Goal: Complete application form: Complete application form

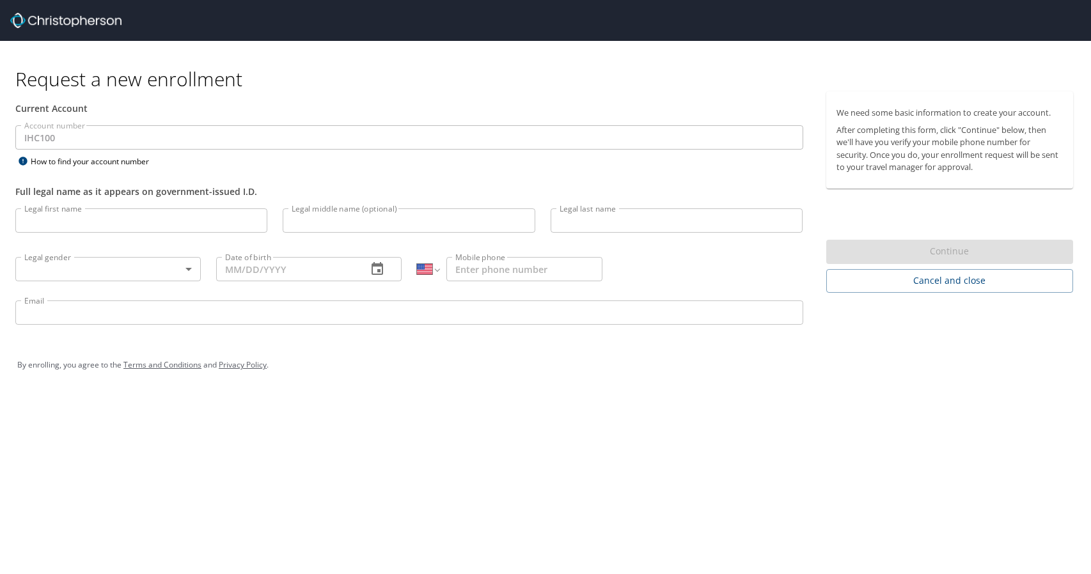
select select "US"
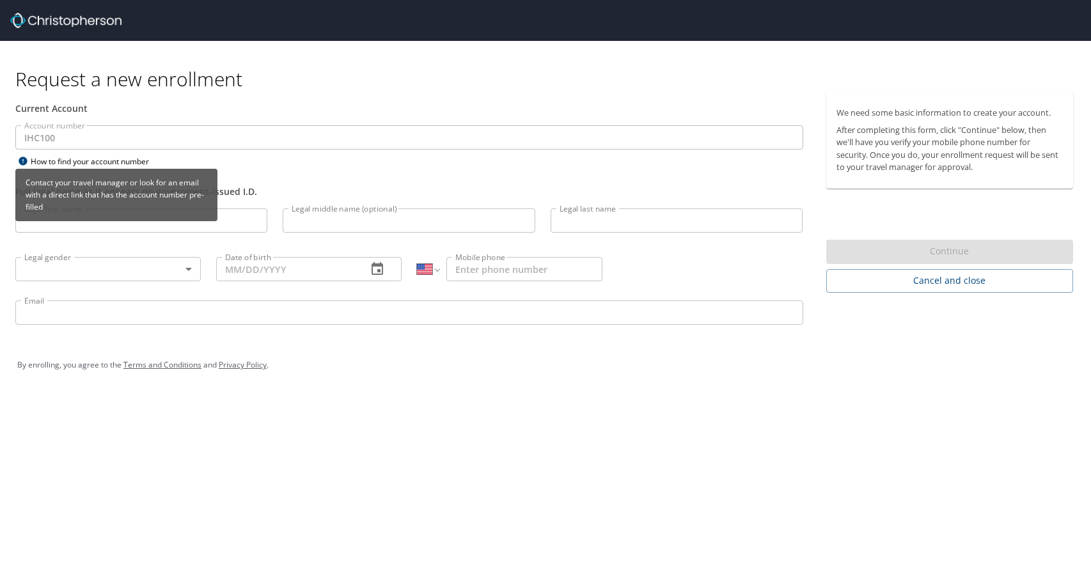
click at [112, 227] on div "Contact your travel manager or look for an email with a direct link that has th…" at bounding box center [116, 199] width 202 height 61
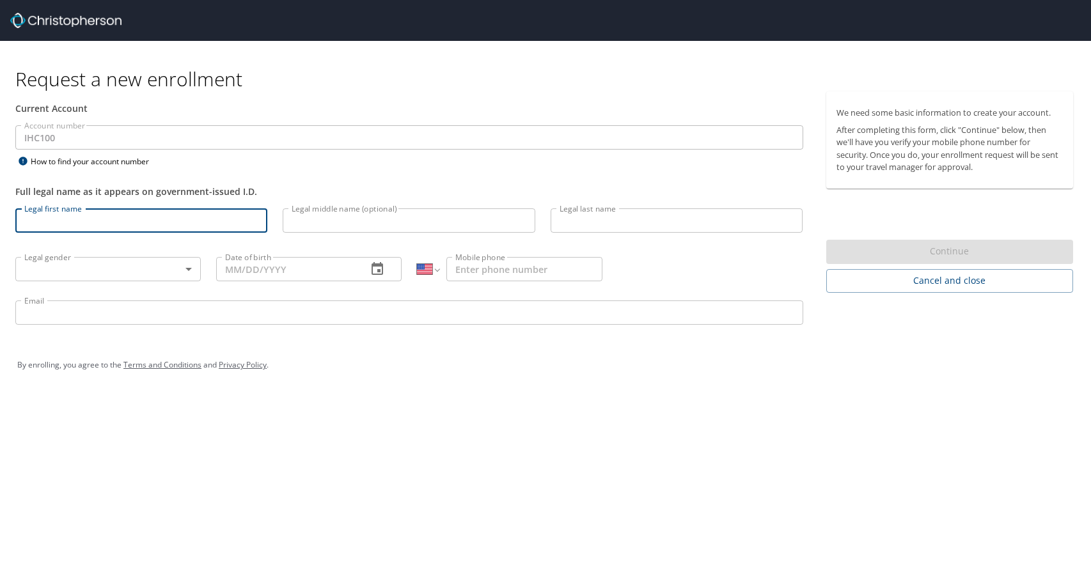
click at [74, 218] on input "Legal first name" at bounding box center [141, 220] width 252 height 24
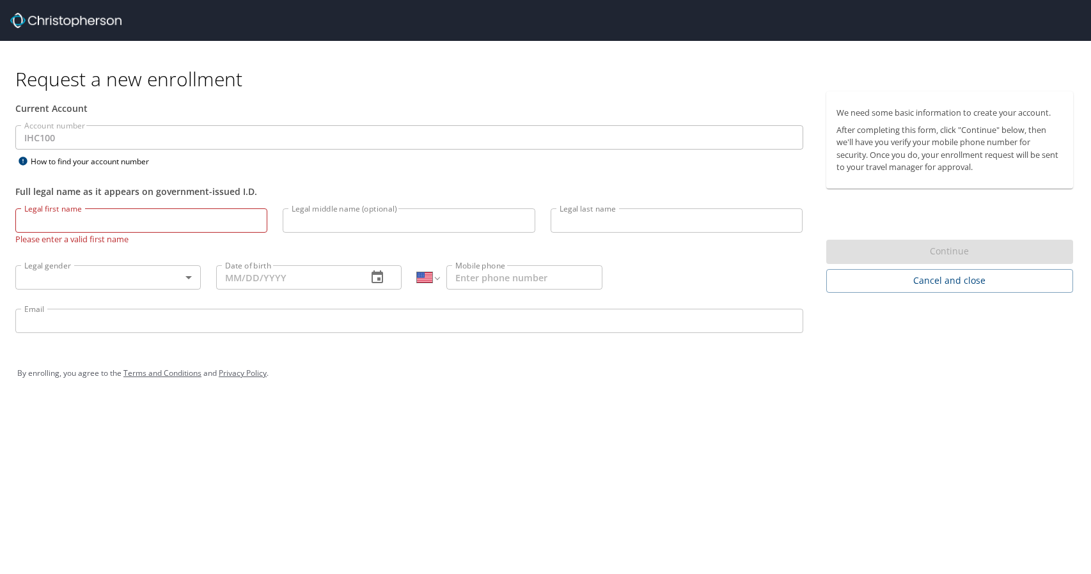
click at [58, 214] on input "Legal first name" at bounding box center [141, 220] width 252 height 24
type input "Justin"
type input "Goh"
type input "(925) 683-6699"
click at [371, 214] on input "Legal middle name (optional)" at bounding box center [409, 220] width 252 height 24
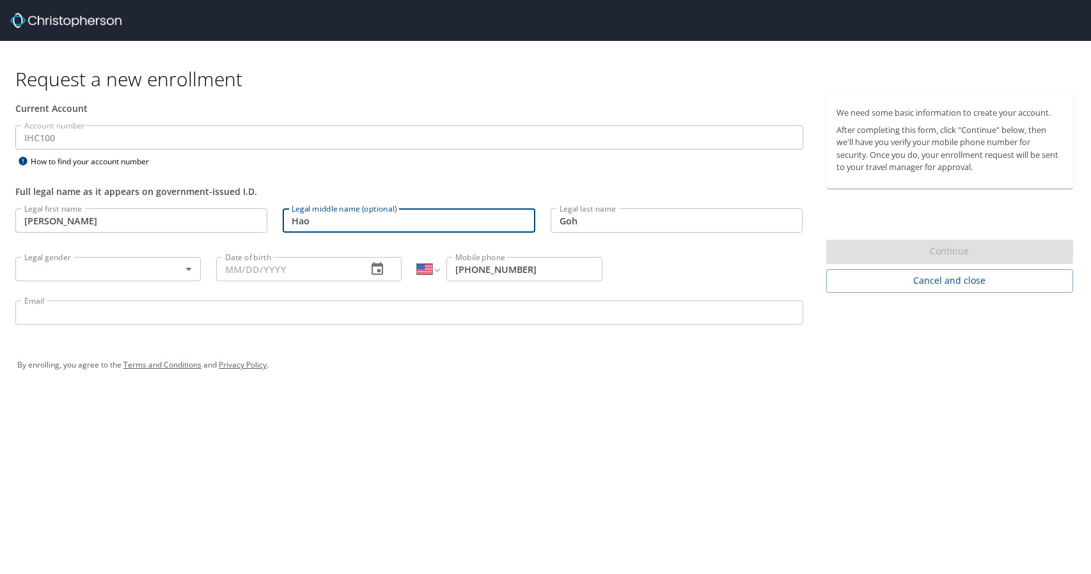
type input "Hao"
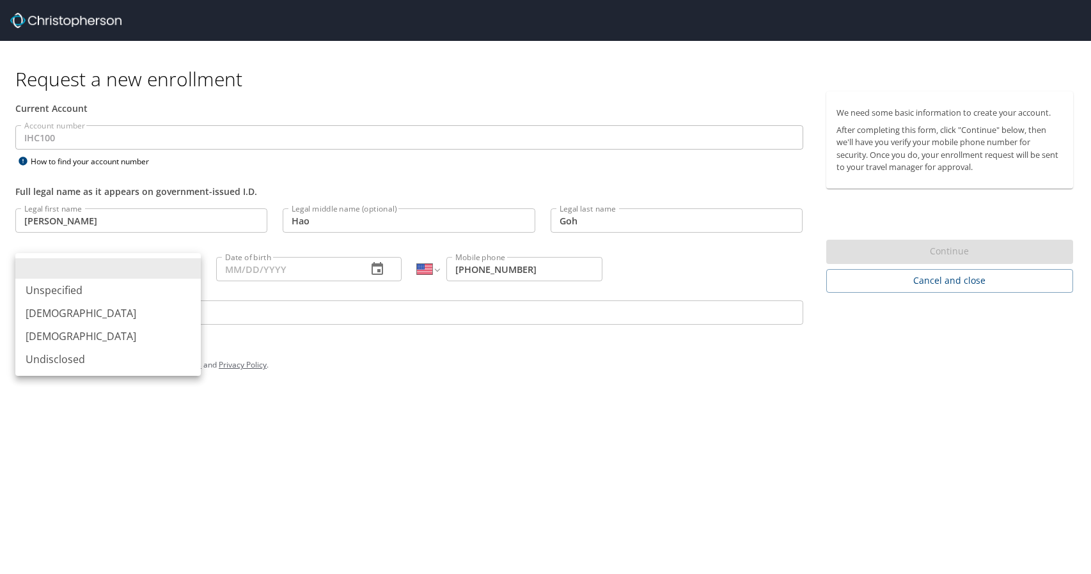
drag, startPoint x: 160, startPoint y: 263, endPoint x: 184, endPoint y: 278, distance: 28.7
click at [160, 264] on body "Request a new enrollment Current Account Account number IHC100 Account number H…" at bounding box center [545, 287] width 1091 height 574
click at [77, 317] on li "Male" at bounding box center [107, 313] width 185 height 23
type input "Male"
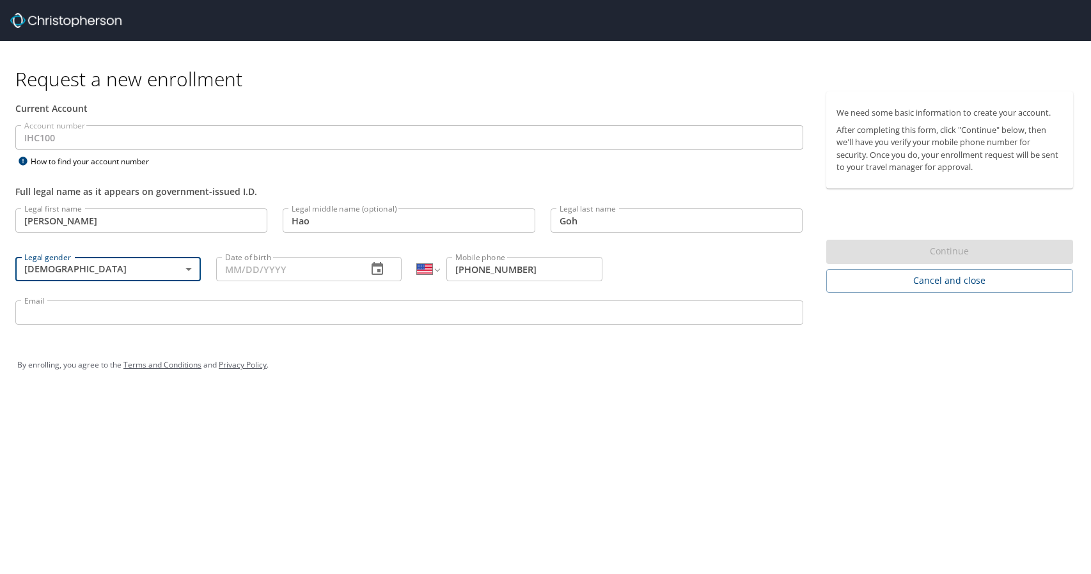
click at [286, 268] on input "Date of birth" at bounding box center [286, 269] width 141 height 24
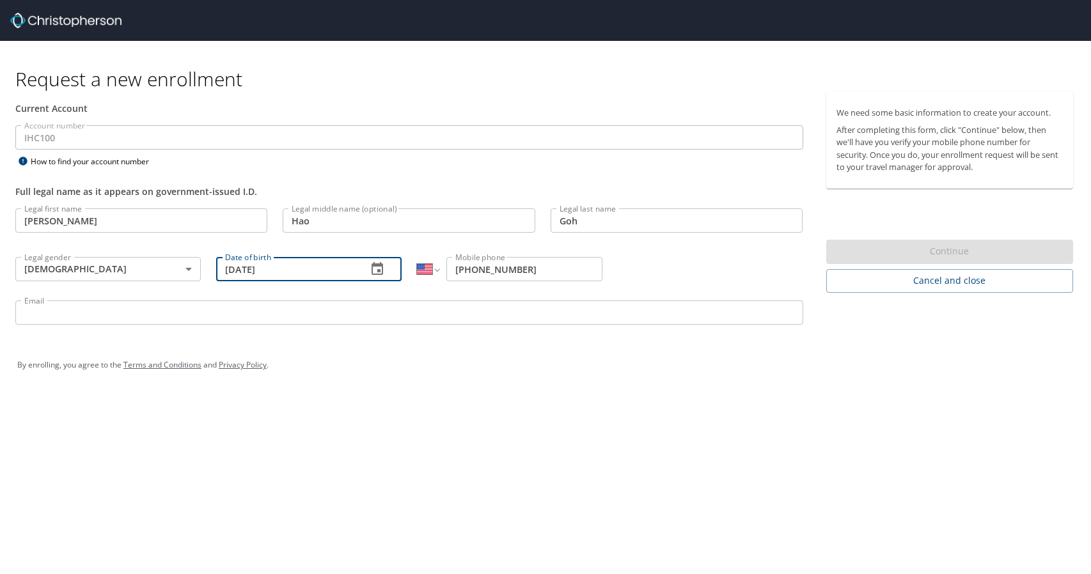
type input "10/09/1989"
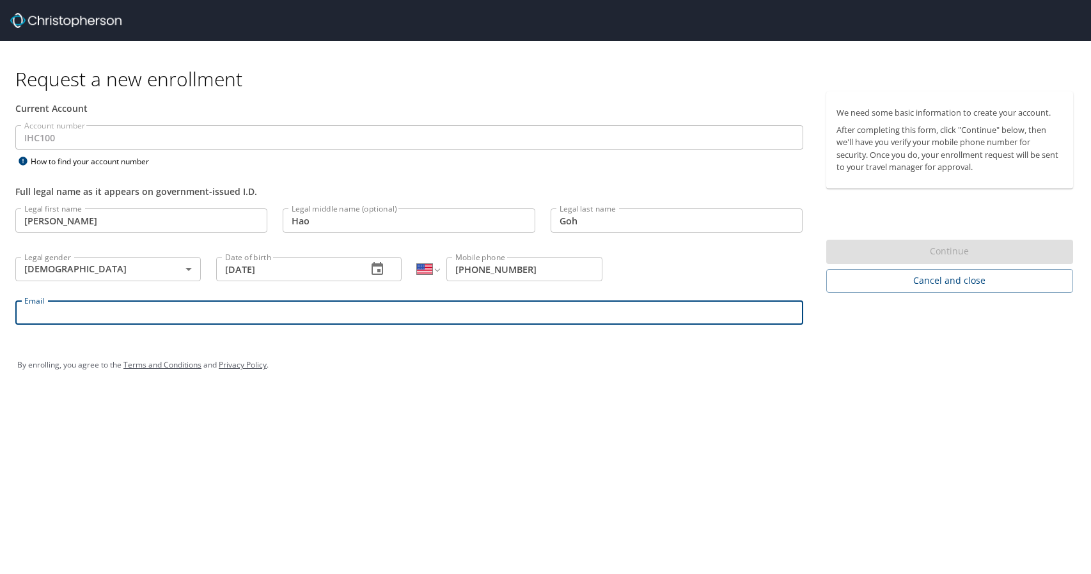
click at [303, 313] on input "Email" at bounding box center [409, 313] width 788 height 24
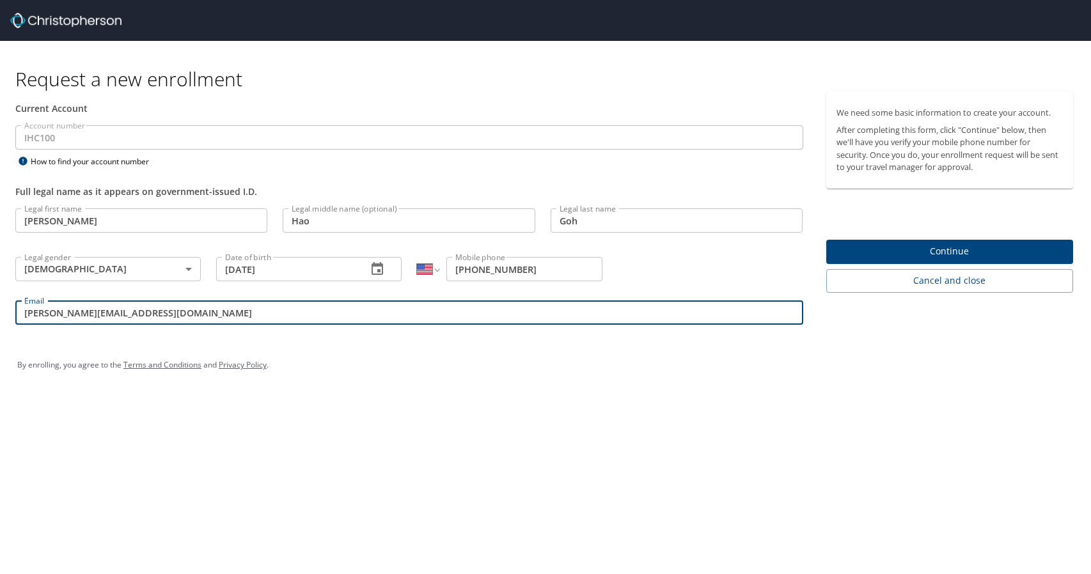
type input "[PERSON_NAME][EMAIL_ADDRESS][DOMAIN_NAME]"
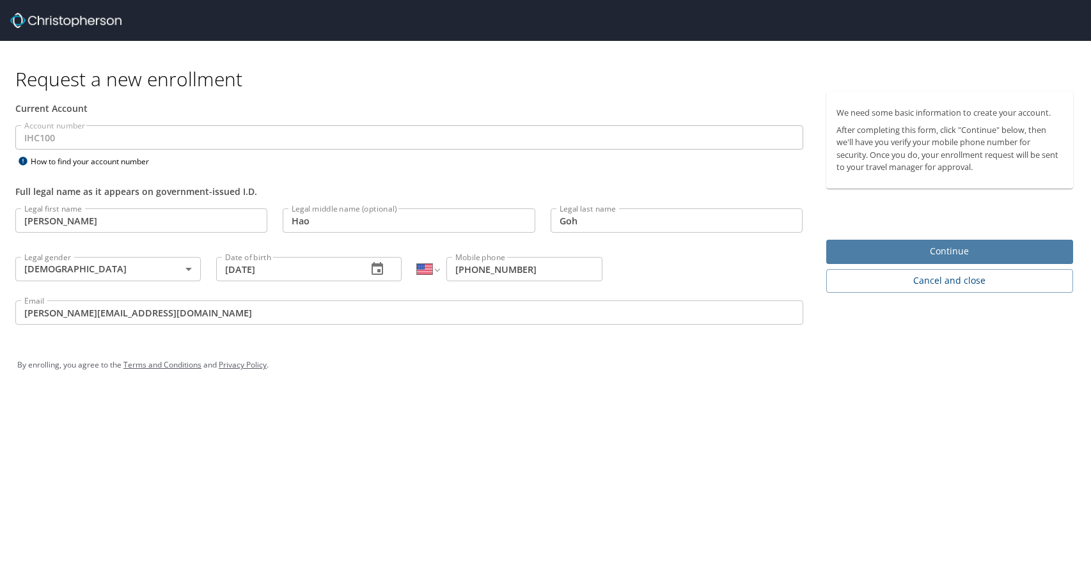
click at [906, 249] on span "Continue" at bounding box center [949, 252] width 227 height 16
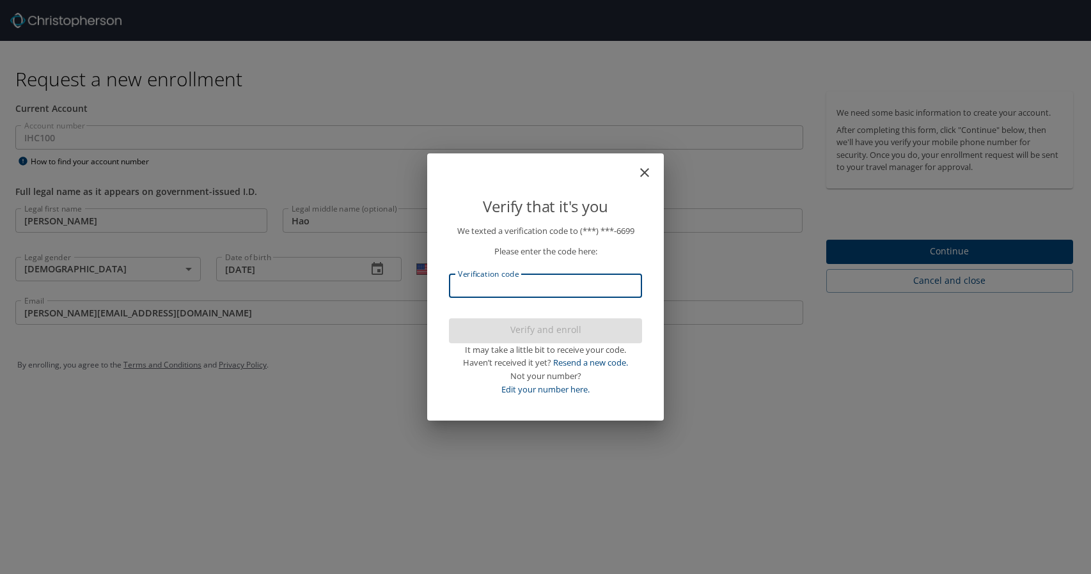
click at [536, 285] on input "Verification code" at bounding box center [545, 286] width 193 height 24
type input "707465"
click at [542, 324] on span "Verify and enroll" at bounding box center [545, 330] width 173 height 16
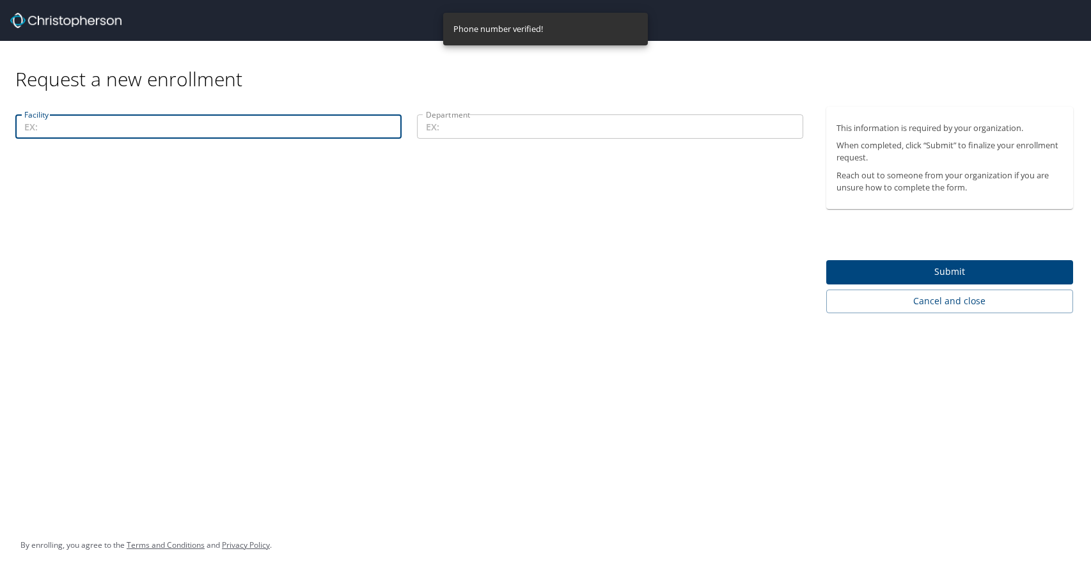
click at [208, 129] on input "Facility" at bounding box center [208, 126] width 386 height 24
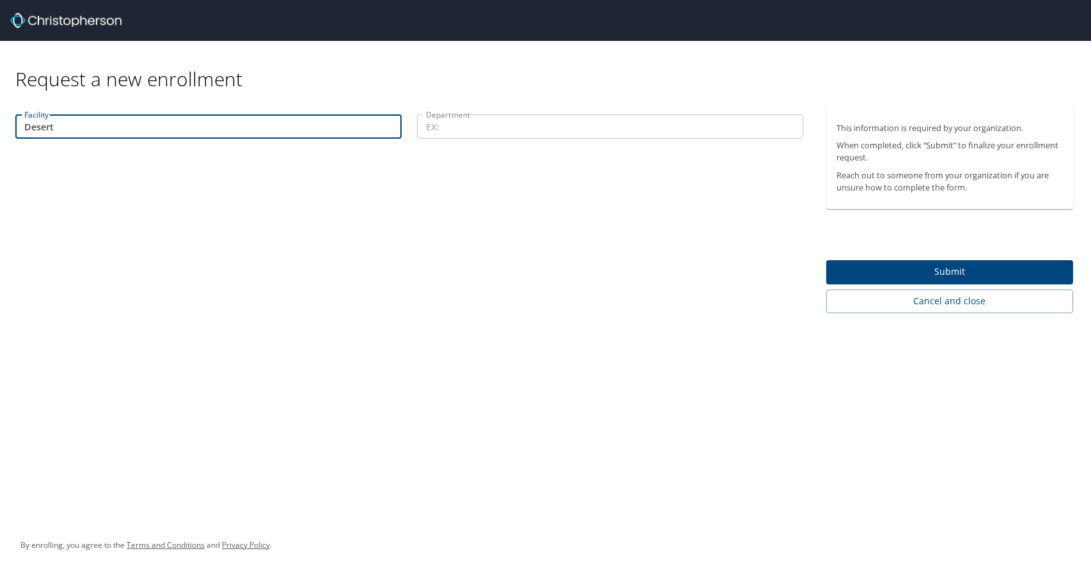
type input "Desert"
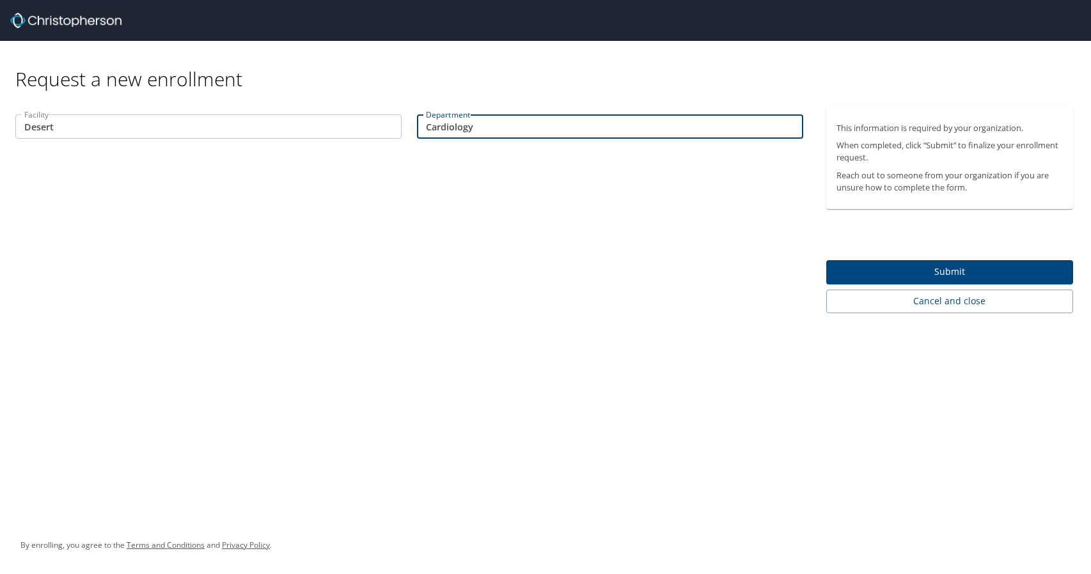
type input "Cardiology"
click at [966, 276] on span "Submit" at bounding box center [949, 272] width 227 height 16
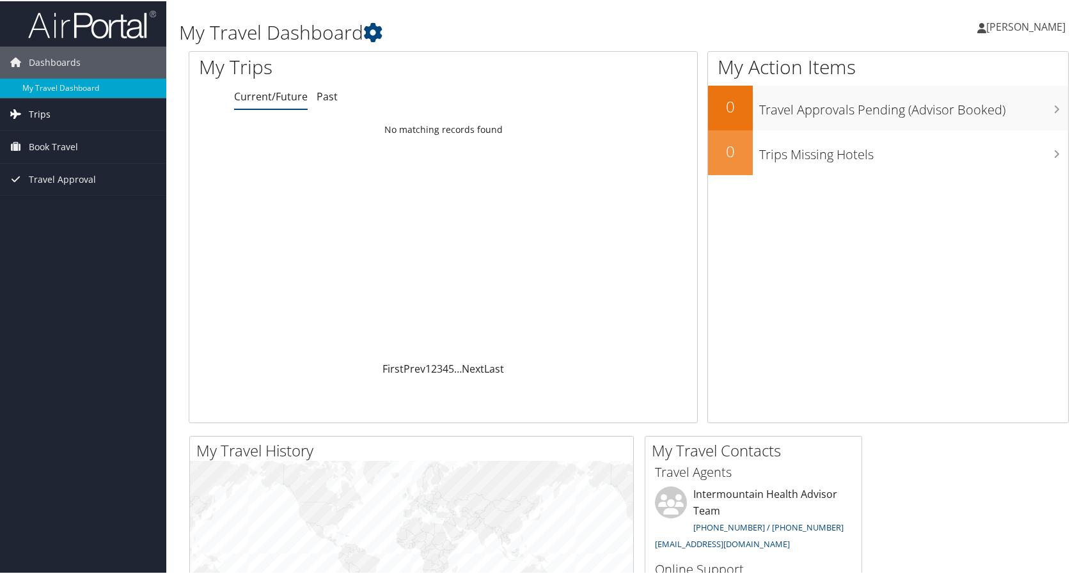
click at [47, 118] on span "Trips" at bounding box center [40, 113] width 22 height 32
click at [71, 204] on span "Book Travel" at bounding box center [53, 203] width 49 height 32
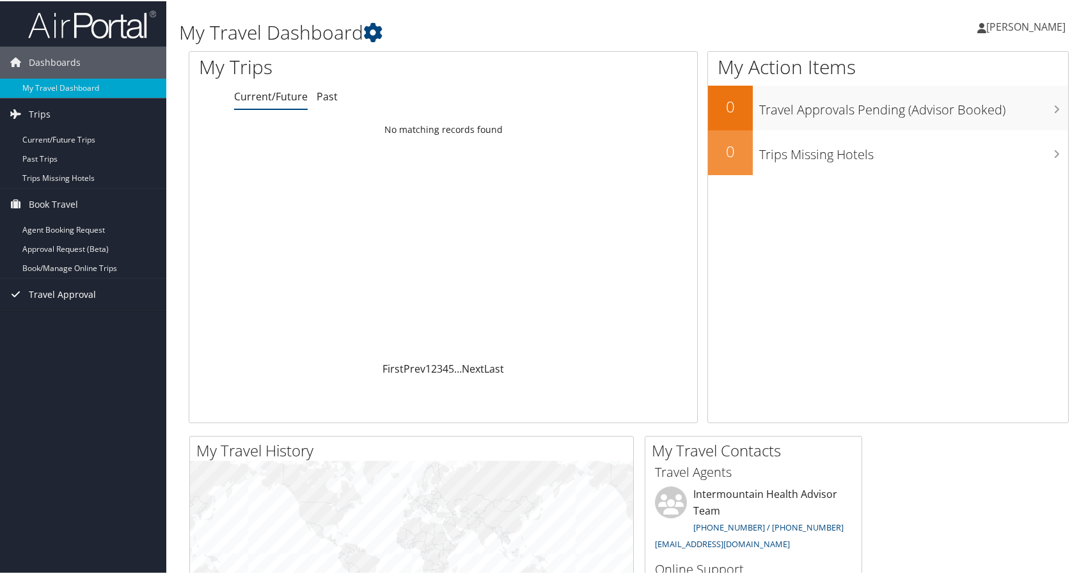
click at [92, 279] on span "Travel Approval" at bounding box center [62, 294] width 67 height 32
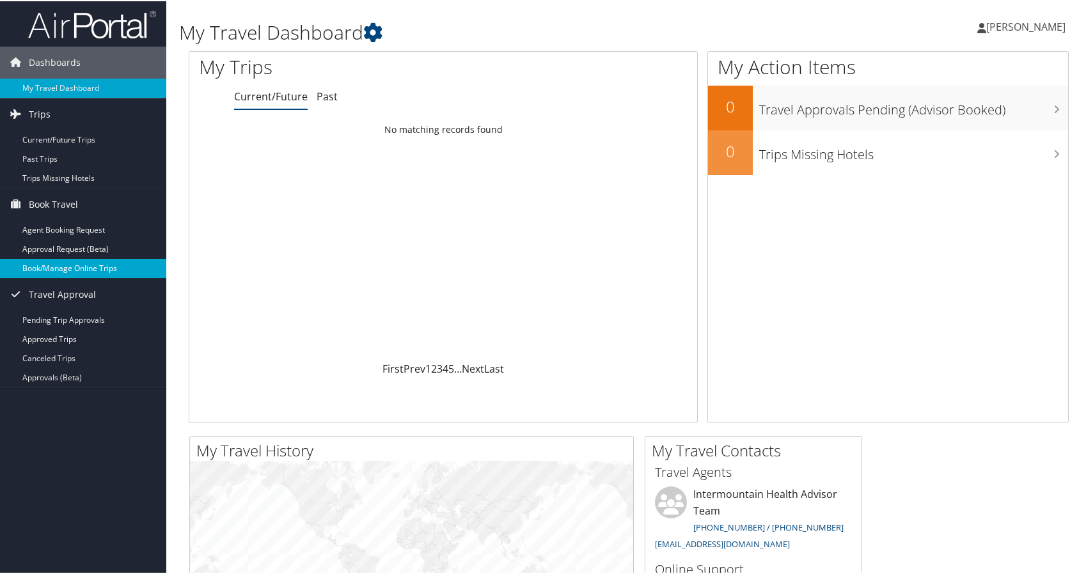
click at [95, 267] on link "Book/Manage Online Trips" at bounding box center [83, 267] width 166 height 19
click at [1047, 26] on span "[PERSON_NAME]" at bounding box center [1025, 26] width 79 height 14
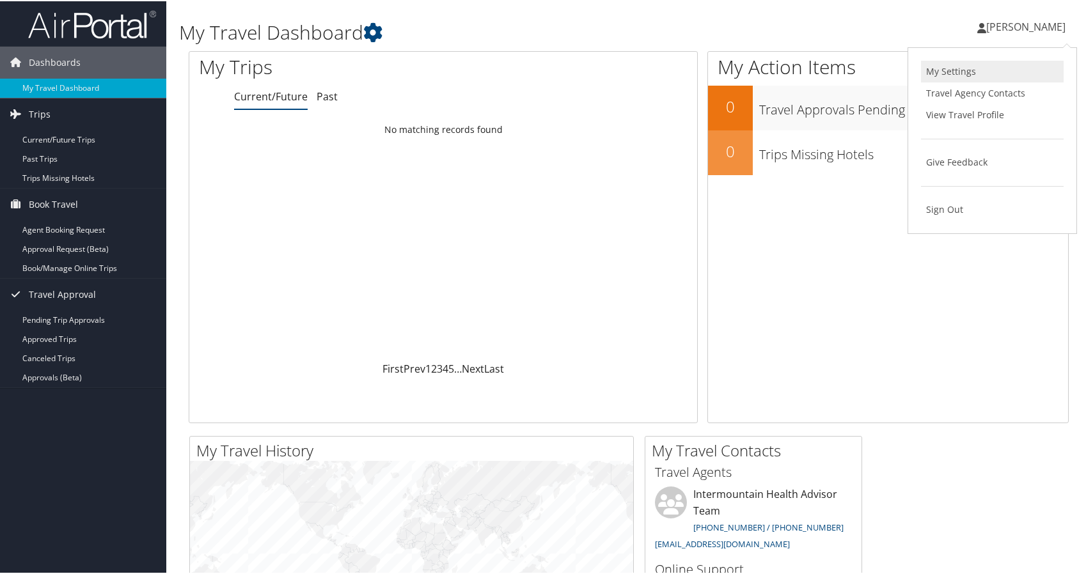
click at [989, 74] on link "My Settings" at bounding box center [992, 70] width 143 height 22
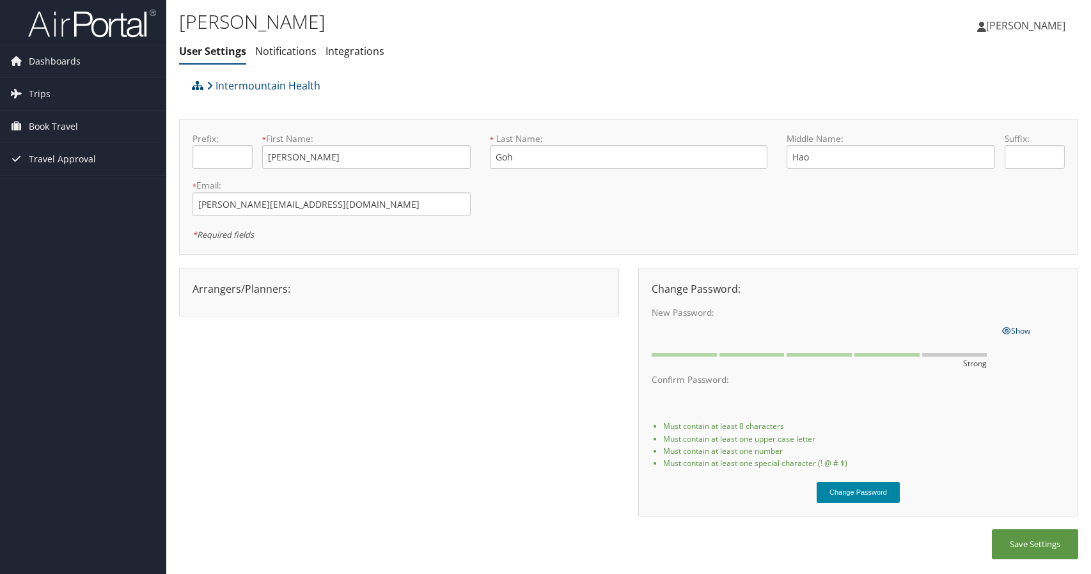
click at [865, 490] on button "Change Password" at bounding box center [858, 492] width 83 height 21
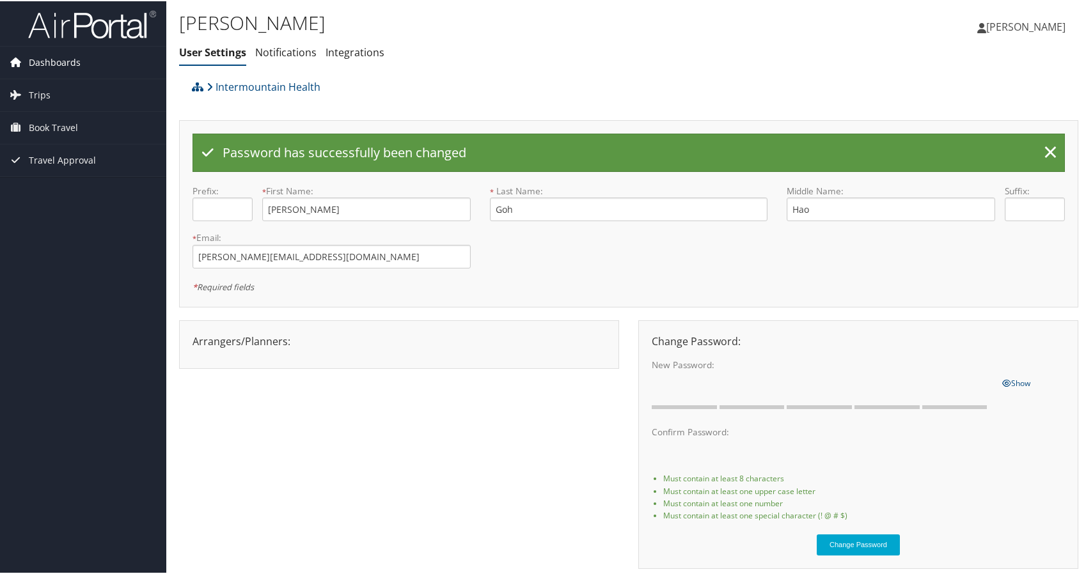
click at [63, 65] on span "Dashboards" at bounding box center [55, 61] width 52 height 32
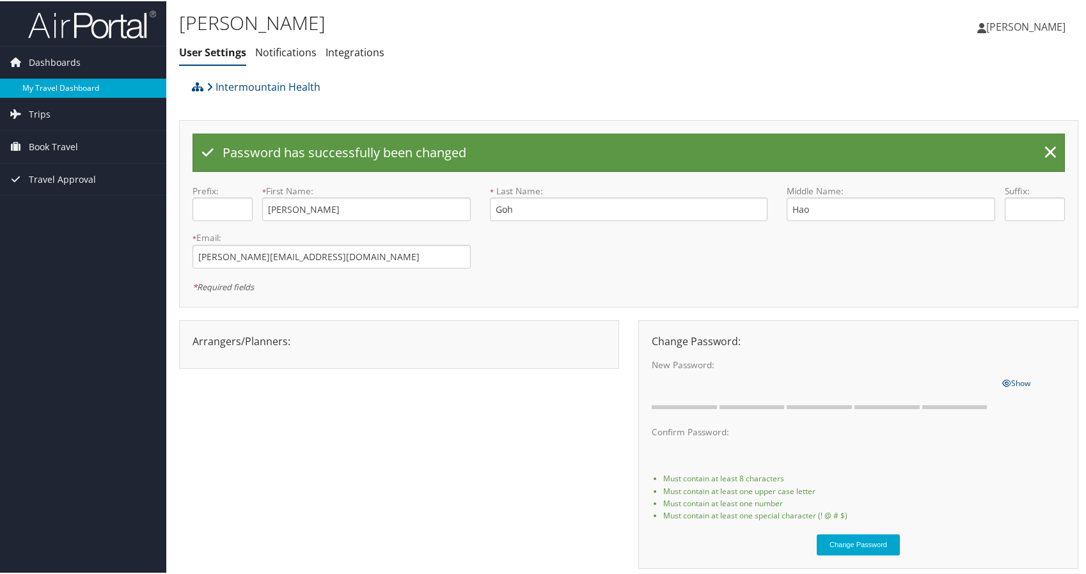
click at [69, 90] on link "My Travel Dashboard" at bounding box center [83, 86] width 166 height 19
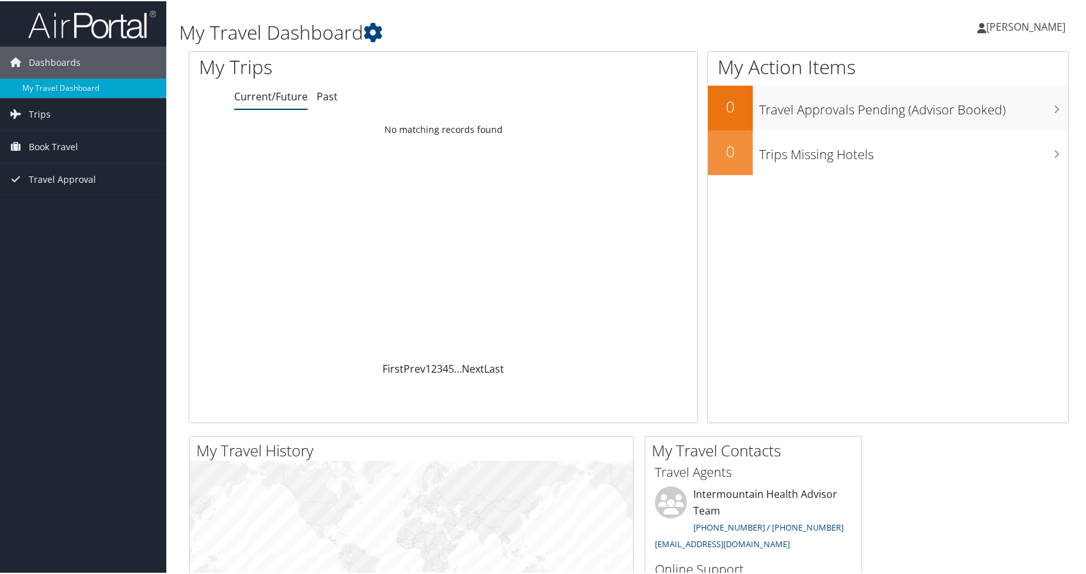
click at [1058, 15] on link "[PERSON_NAME]" at bounding box center [1027, 25] width 101 height 38
click at [985, 79] on link "My Settings" at bounding box center [992, 70] width 143 height 22
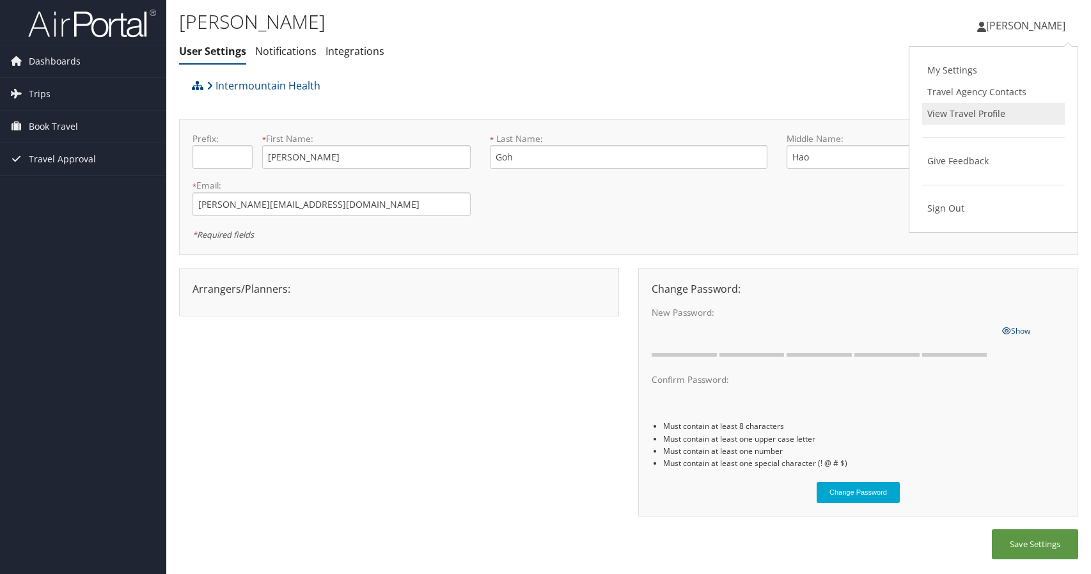
click at [1001, 120] on link "View Travel Profile" at bounding box center [993, 114] width 143 height 22
click at [37, 93] on span "Trips" at bounding box center [40, 94] width 22 height 32
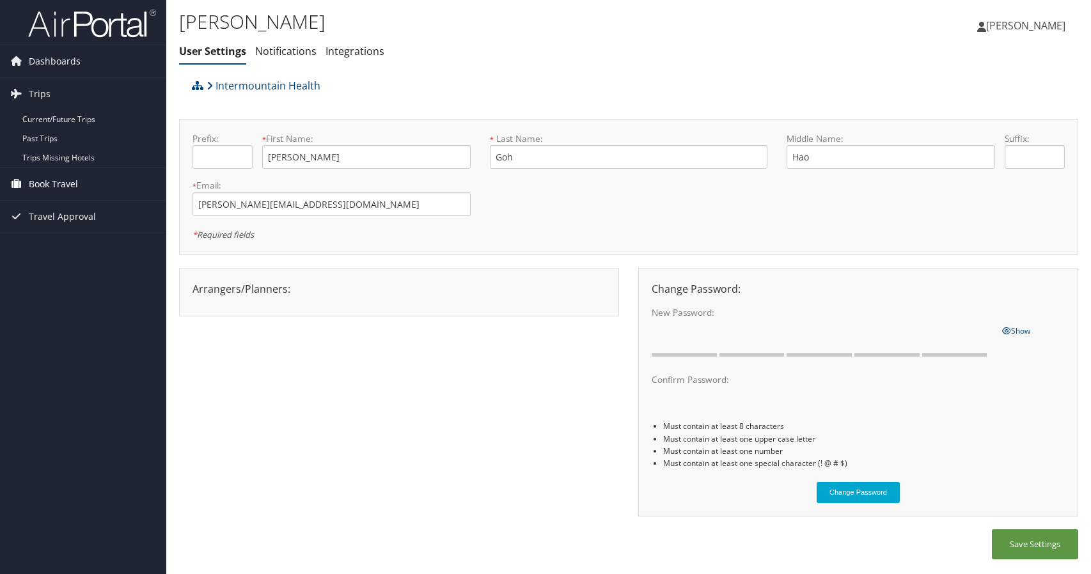
click at [56, 185] on span "Book Travel" at bounding box center [53, 184] width 49 height 32
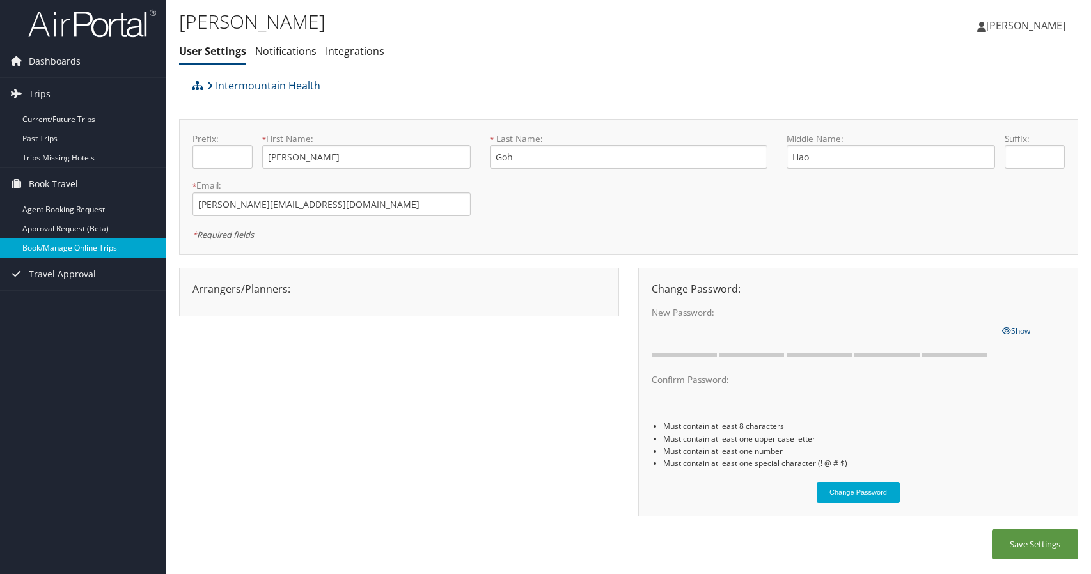
click at [72, 248] on link "Book/Manage Online Trips" at bounding box center [83, 248] width 166 height 19
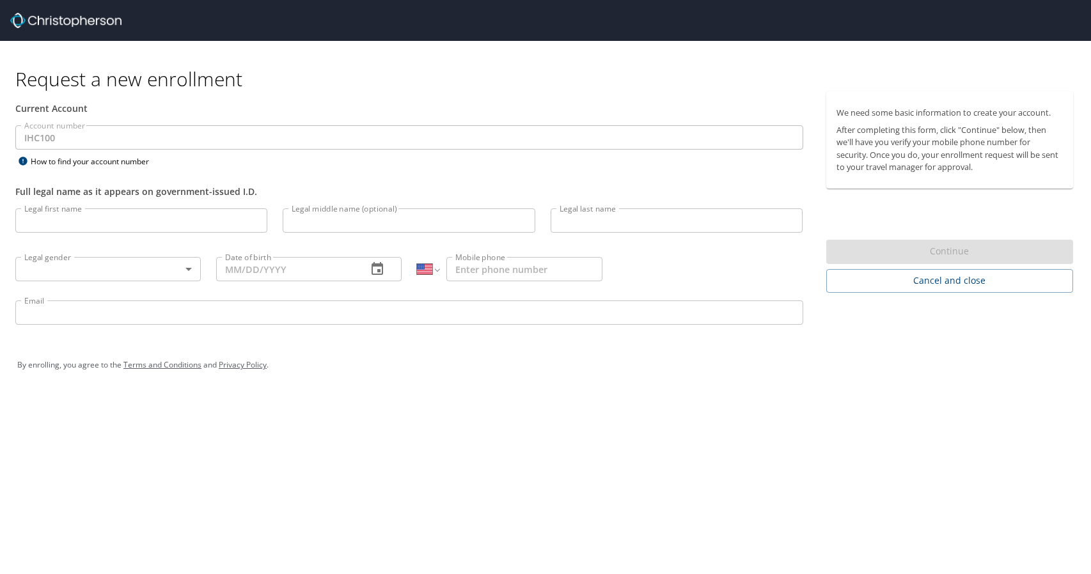
select select "US"
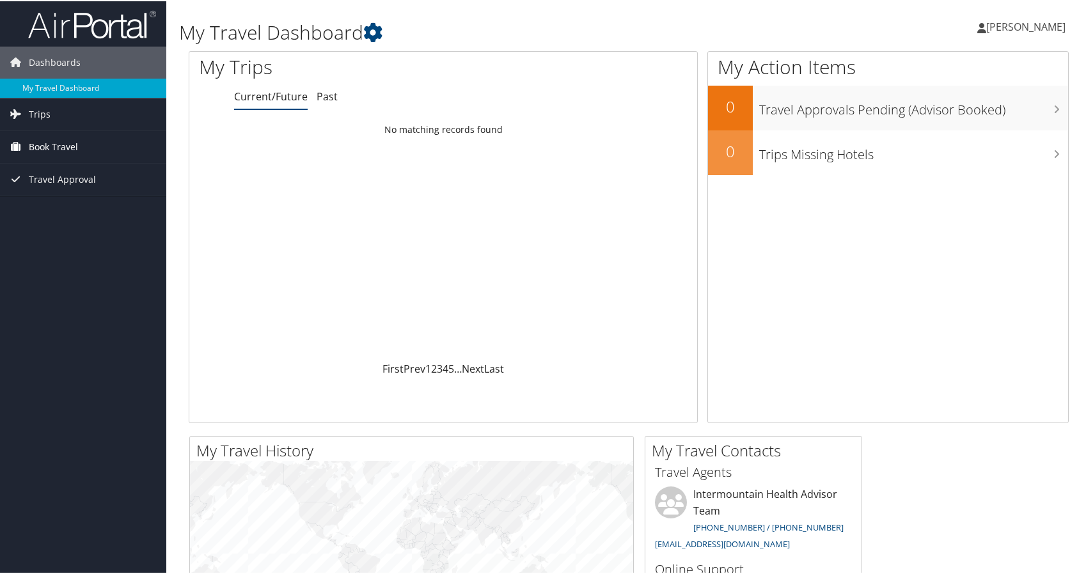
click at [75, 146] on span "Book Travel" at bounding box center [53, 146] width 49 height 32
click at [51, 118] on link "Trips" at bounding box center [83, 113] width 166 height 32
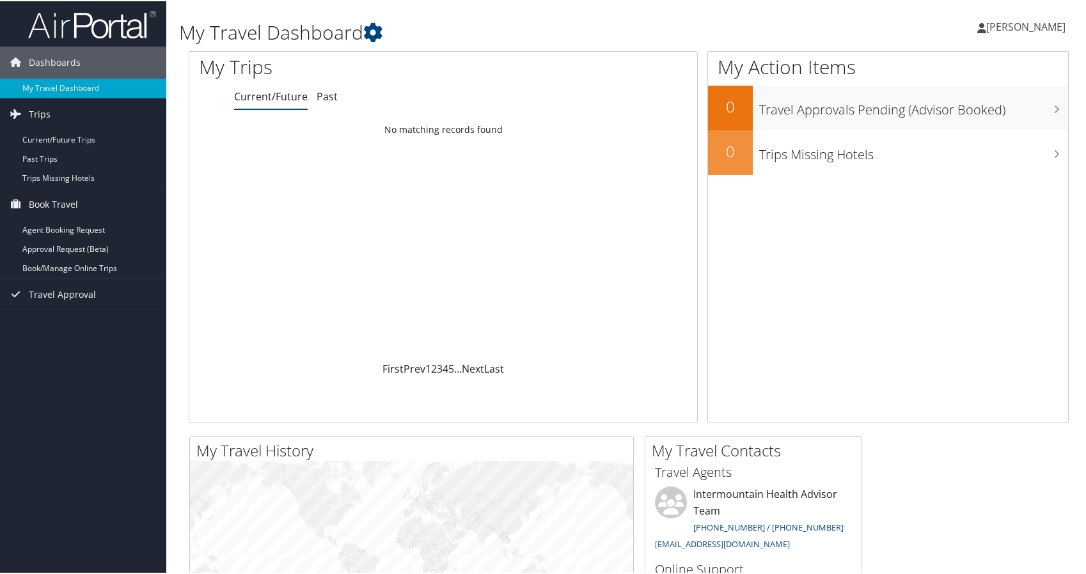
click at [1035, 27] on span "[PERSON_NAME]" at bounding box center [1025, 26] width 79 height 14
click at [964, 120] on link "View Travel Profile" at bounding box center [992, 114] width 143 height 22
click at [63, 268] on link "Book/Manage Online Trips" at bounding box center [83, 267] width 166 height 19
